Goal: Task Accomplishment & Management: Complete application form

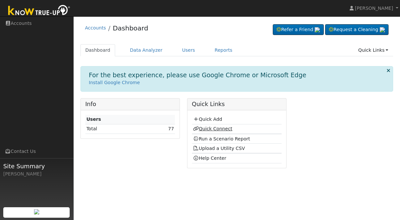
click at [204, 128] on link "Quick Connect" at bounding box center [212, 128] width 39 height 5
click at [213, 128] on link "Quick Connect" at bounding box center [212, 128] width 39 height 5
click at [217, 129] on link "Quick Connect" at bounding box center [212, 128] width 39 height 5
click at [203, 118] on link "Quick Add" at bounding box center [207, 118] width 29 height 5
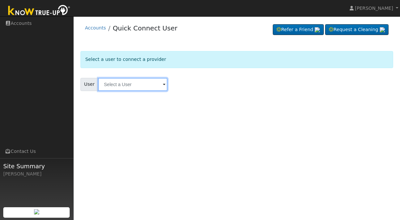
click at [133, 84] on input "text" at bounding box center [132, 84] width 69 height 13
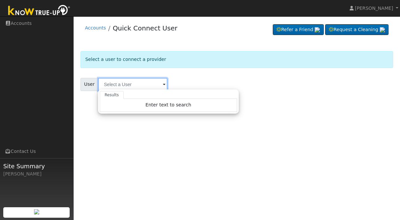
click at [148, 81] on input "text" at bounding box center [132, 84] width 69 height 13
click at [130, 70] on form "Select a user to connect a provider User Results Enter text to search Enter tex…" at bounding box center [236, 79] width 313 height 56
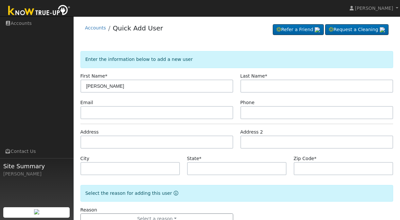
type input "[PERSON_NAME]"
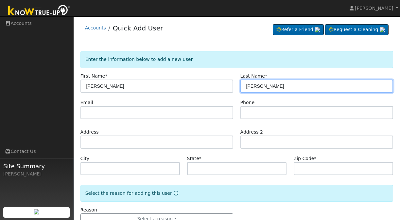
type input "[PERSON_NAME]"
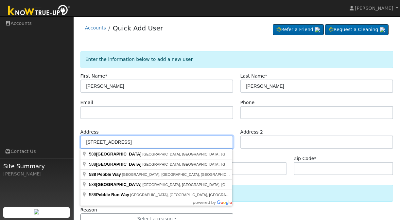
type input "[STREET_ADDRESS]"
type input "Clearlake Oaks"
type input "CA"
type input "95423"
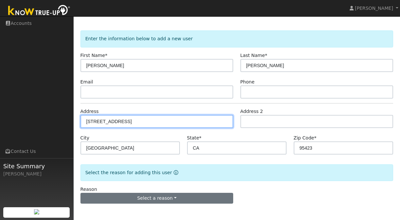
scroll to position [21, 0]
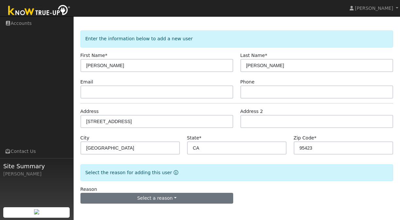
click at [181, 199] on button "Select a reason" at bounding box center [156, 198] width 153 height 11
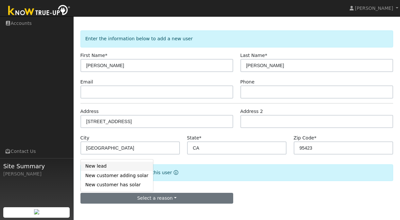
click at [97, 168] on link "New lead" at bounding box center [117, 166] width 72 height 9
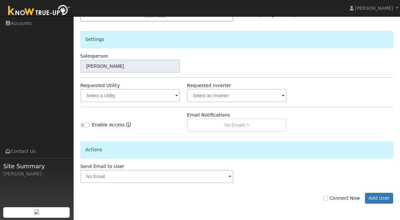
scroll to position [203, 0]
click at [84, 124] on input "Enable Access" at bounding box center [84, 125] width 9 height 5
checkbox input "true"
click at [328, 197] on input "Connect Now" at bounding box center [325, 198] width 5 height 5
checkbox input "true"
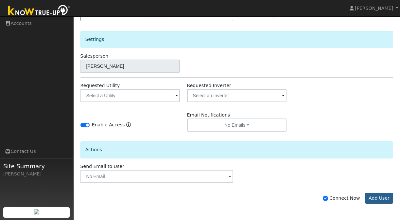
click at [383, 199] on button "Add User" at bounding box center [379, 198] width 28 height 11
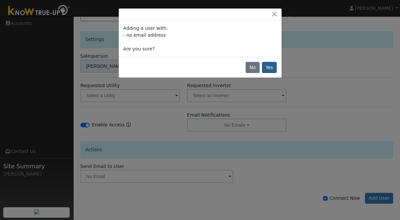
click at [272, 68] on button "Yes" at bounding box center [269, 67] width 15 height 11
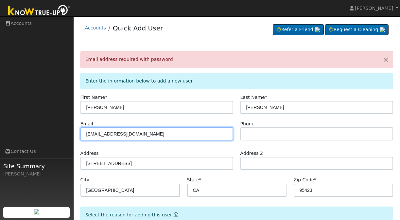
scroll to position [0, 0]
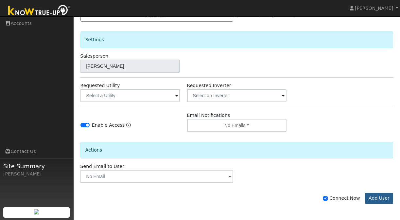
type input "fakeemailer@fakestemail.com"
click at [370, 200] on button "Add User" at bounding box center [379, 198] width 28 height 11
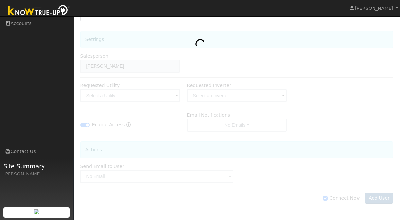
scroll to position [203, 0]
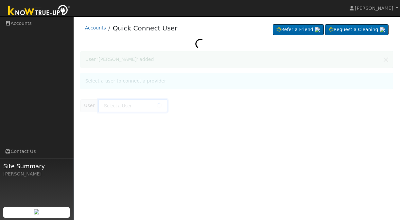
type input "[PERSON_NAME]"
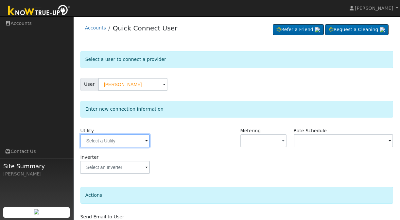
click at [98, 145] on input "text" at bounding box center [114, 140] width 69 height 13
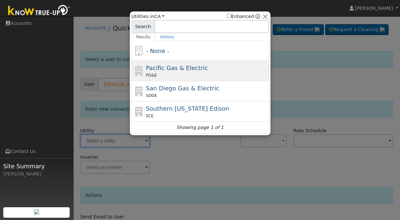
click at [162, 67] on span "Pacific Gas & Electric" at bounding box center [177, 67] width 62 height 7
type input "PG&E"
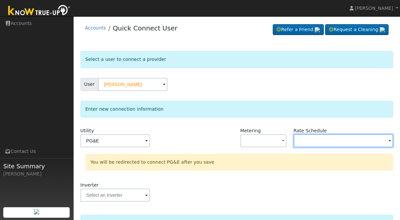
click at [150, 142] on input "text" at bounding box center [114, 140] width 69 height 13
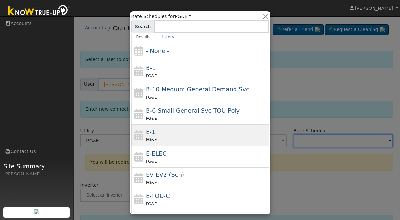
click at [170, 132] on div "E-1 PG&E" at bounding box center [206, 135] width 121 height 16
type input "E-1"
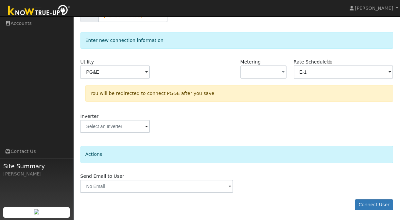
scroll to position [68, 0]
click at [108, 79] on input "text" at bounding box center [114, 72] width 69 height 13
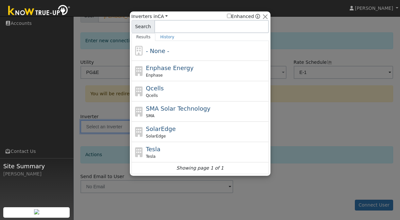
click at [322, 124] on div at bounding box center [200, 110] width 400 height 220
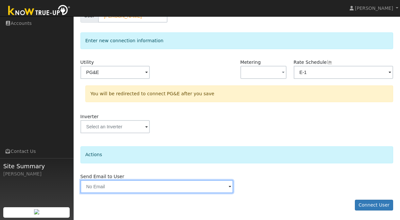
click at [149, 186] on input "text" at bounding box center [156, 186] width 153 height 13
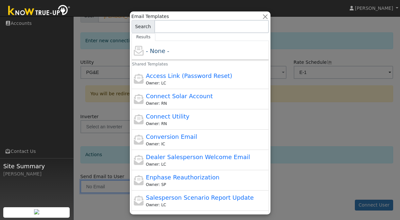
click at [98, 200] on div at bounding box center [200, 110] width 400 height 220
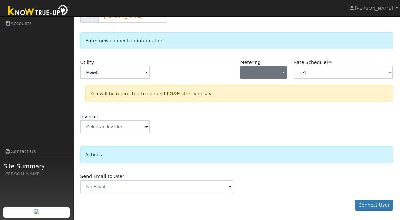
click at [262, 69] on button "button" at bounding box center [263, 72] width 46 height 13
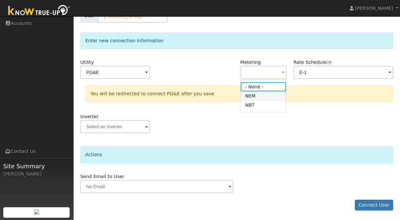
click at [255, 97] on link "NEM" at bounding box center [263, 95] width 45 height 9
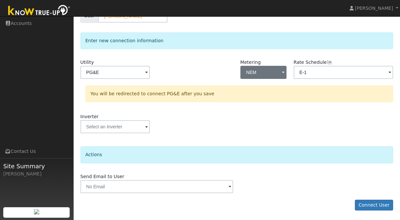
click at [254, 72] on button "NEM" at bounding box center [263, 72] width 46 height 13
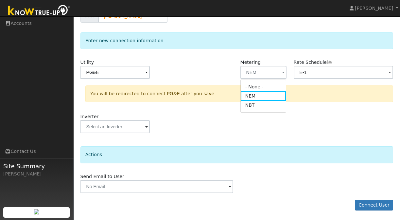
click at [252, 112] on ul "- None - NEM NBT" at bounding box center [263, 95] width 46 height 33
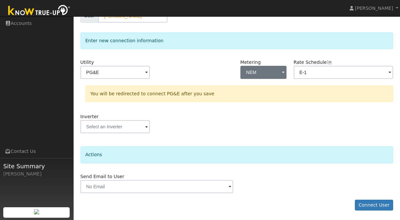
click at [261, 69] on button "NEM" at bounding box center [263, 72] width 46 height 13
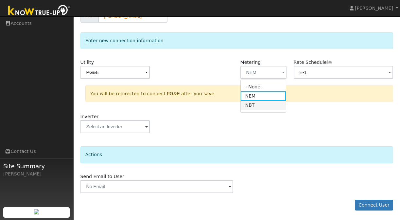
click at [258, 104] on link "NBT" at bounding box center [263, 105] width 45 height 9
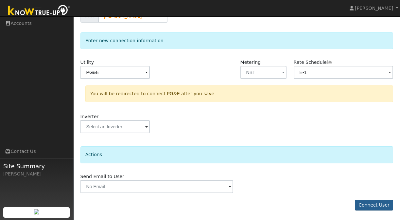
click at [363, 202] on button "Connect User" at bounding box center [374, 204] width 39 height 11
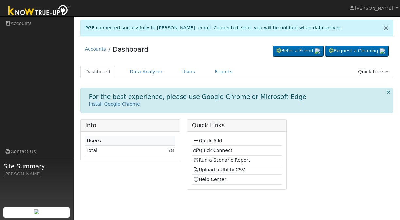
click at [205, 159] on link "Run a Scenario Report" at bounding box center [221, 159] width 57 height 5
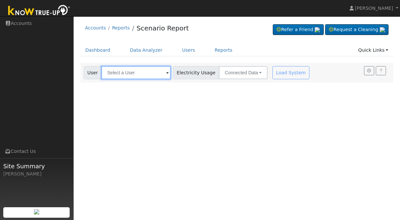
click at [156, 76] on input "text" at bounding box center [135, 72] width 69 height 13
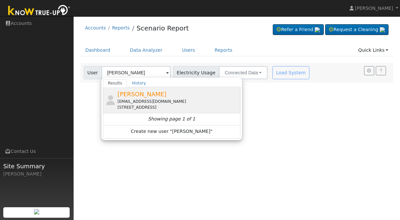
drag, startPoint x: 146, startPoint y: 82, endPoint x: 155, endPoint y: 93, distance: 14.2
click at [155, 93] on span "Armando Garcia" at bounding box center [141, 94] width 49 height 7
type input "[PERSON_NAME]"
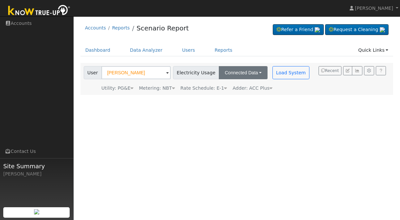
click at [248, 72] on button "Connected Data" at bounding box center [243, 72] width 49 height 13
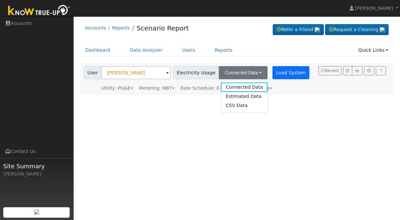
click at [278, 75] on button "Load System" at bounding box center [290, 72] width 37 height 13
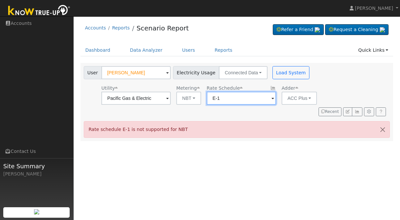
click at [171, 99] on input "E-1" at bounding box center [135, 98] width 69 height 13
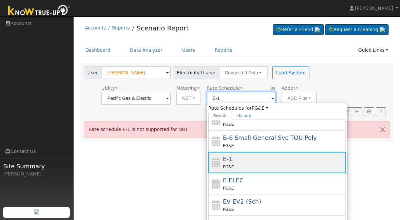
scroll to position [71, 0]
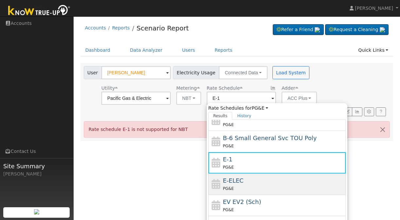
click at [229, 189] on div "PG&E" at bounding box center [283, 188] width 121 height 7
type input "E-ELEC"
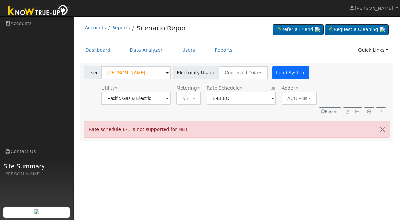
click at [280, 72] on button "Load System" at bounding box center [290, 72] width 37 height 13
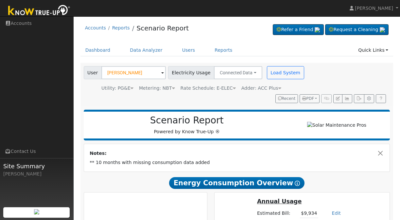
scroll to position [0, 0]
click at [273, 75] on button "Load System" at bounding box center [285, 72] width 37 height 13
click at [282, 75] on button "Load System" at bounding box center [285, 72] width 37 height 13
click at [275, 74] on button "Load System" at bounding box center [285, 72] width 37 height 13
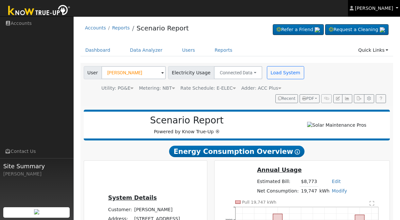
click at [379, 8] on span "[PERSON_NAME]" at bounding box center [374, 8] width 38 height 5
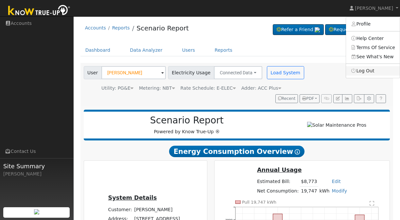
click at [359, 70] on link "Log Out" at bounding box center [373, 70] width 54 height 9
